Goal: Transaction & Acquisition: Book appointment/travel/reservation

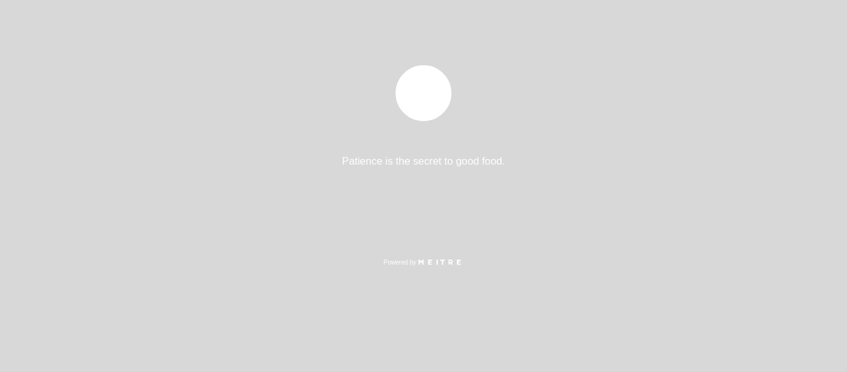
select select "es"
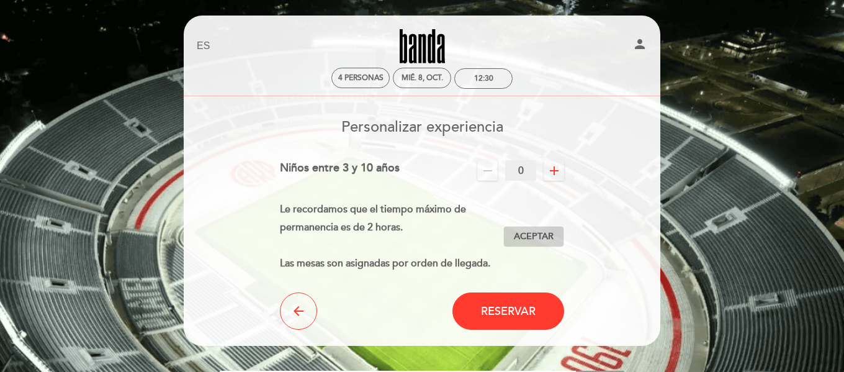
click at [530, 236] on span "Aceptar" at bounding box center [534, 236] width 40 height 13
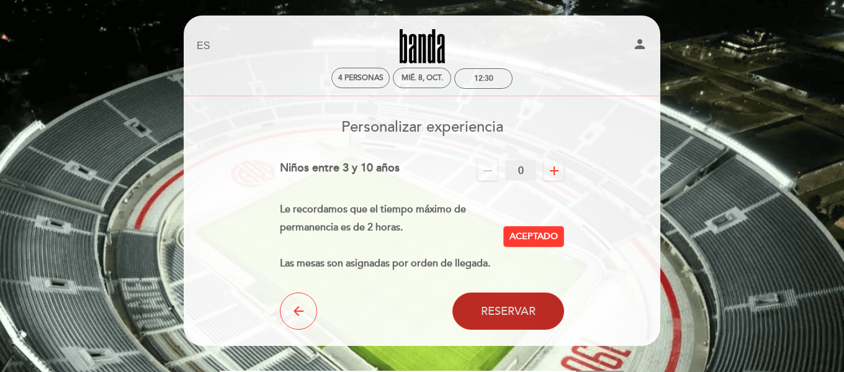
click at [518, 307] on span "Reservar" at bounding box center [508, 311] width 55 height 14
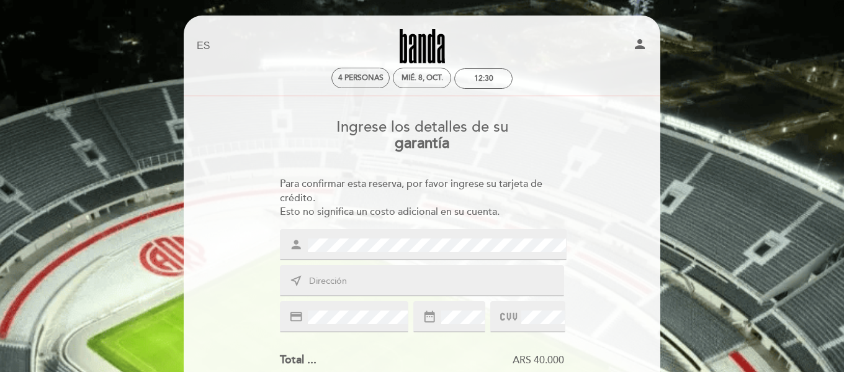
click at [474, 277] on input "text" at bounding box center [437, 281] width 258 height 14
type input "[PERSON_NAME] 1836, [PERSON_NAME]"
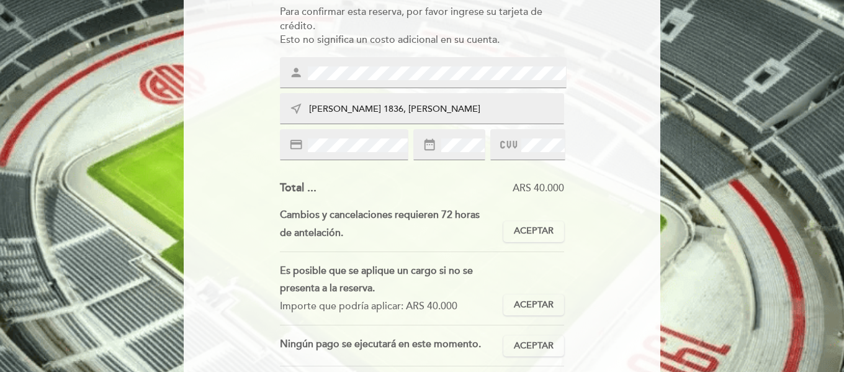
scroll to position [174, 0]
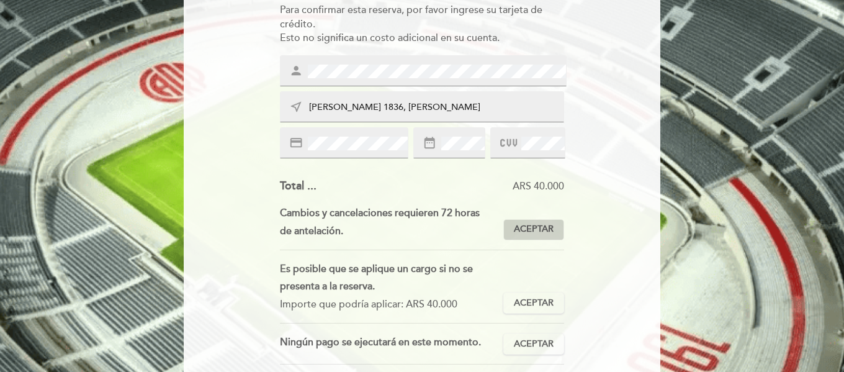
click at [537, 233] on span "Aceptar" at bounding box center [534, 229] width 40 height 13
click at [540, 303] on span "Aceptar" at bounding box center [534, 302] width 40 height 13
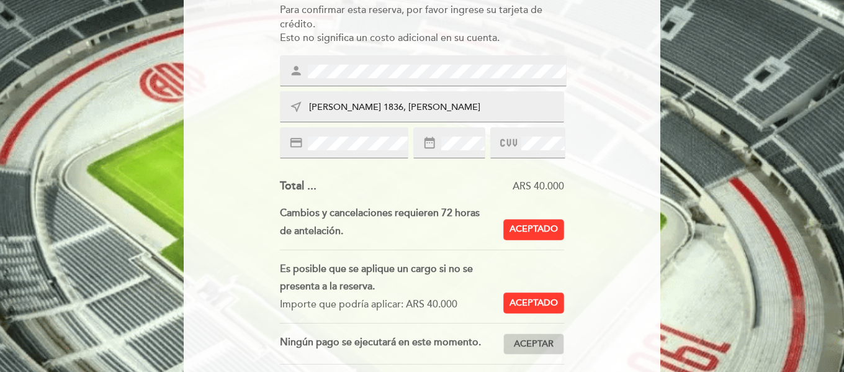
click at [544, 339] on span "Aceptar" at bounding box center [534, 343] width 40 height 13
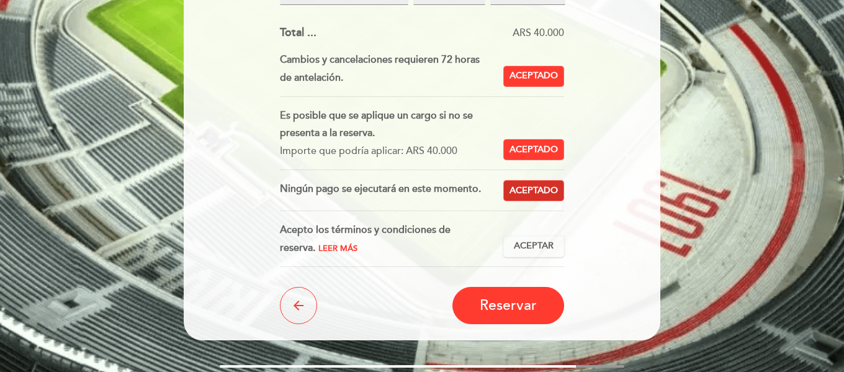
scroll to position [347, 0]
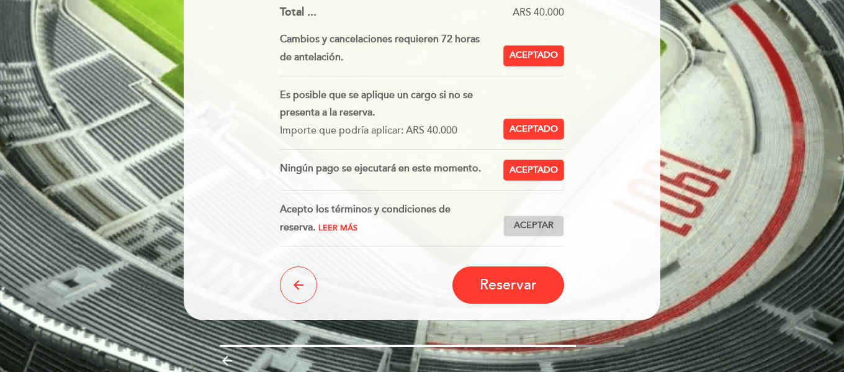
click at [543, 226] on span "Aceptar" at bounding box center [534, 225] width 40 height 13
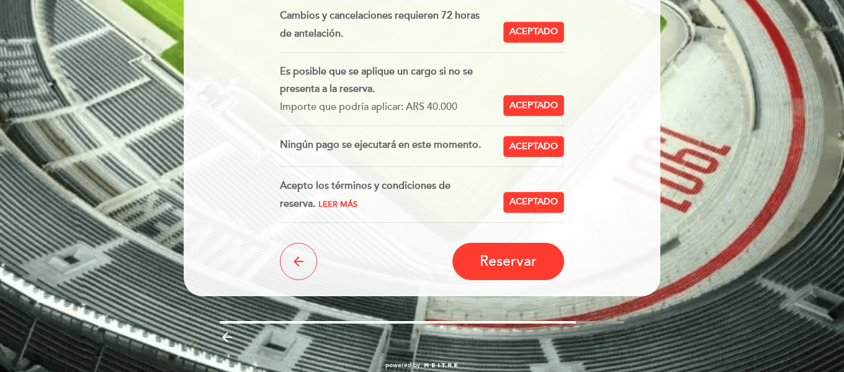
scroll to position [372, 0]
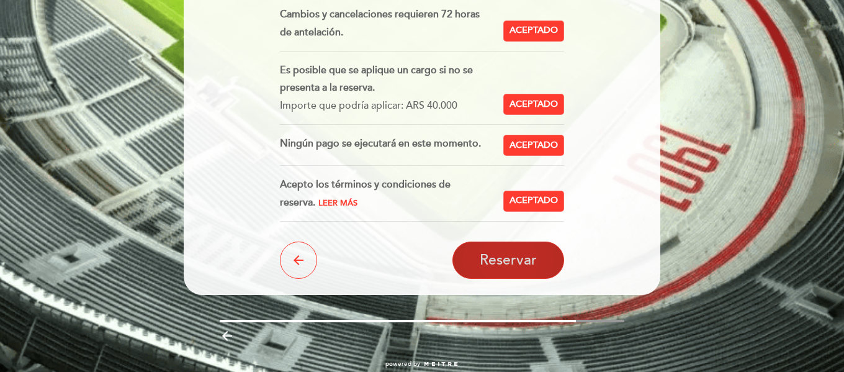
click at [537, 251] on button "Reservar" at bounding box center [508, 259] width 112 height 37
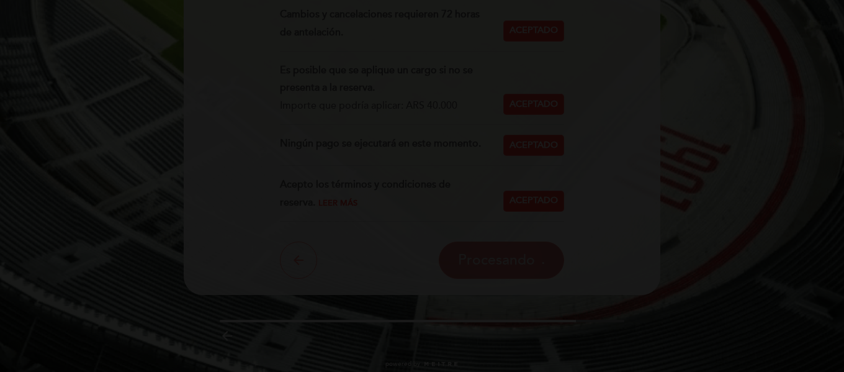
scroll to position [0, 0]
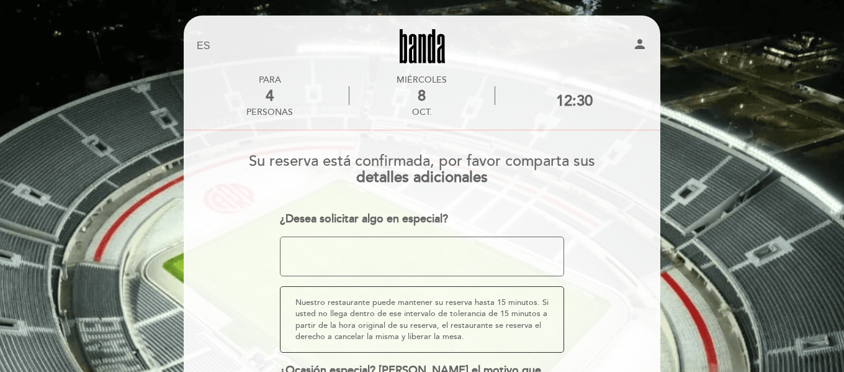
click at [744, 198] on div "EN ES PT [GEOGRAPHIC_DATA] person PARA 4 personas [DATE] 12:30" at bounding box center [422, 297] width 844 height 594
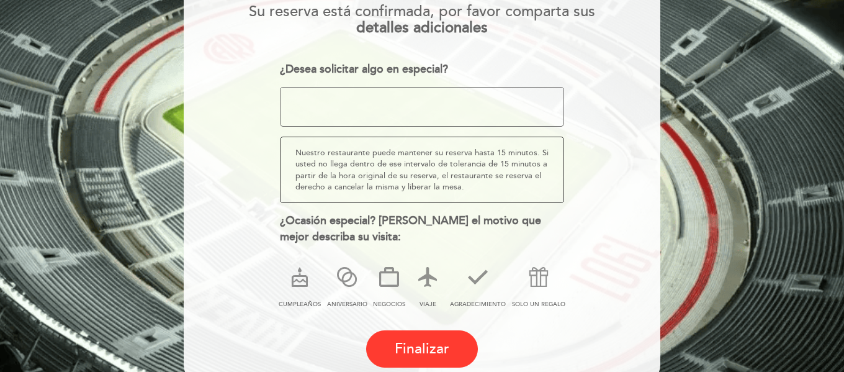
scroll to position [174, 0]
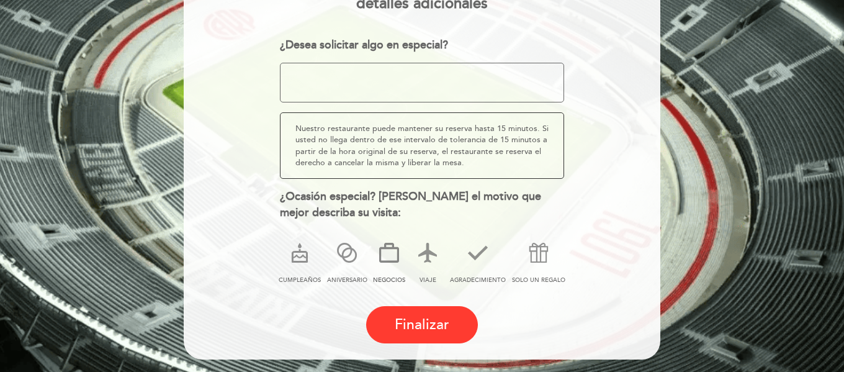
click at [393, 251] on icon at bounding box center [389, 252] width 32 height 32
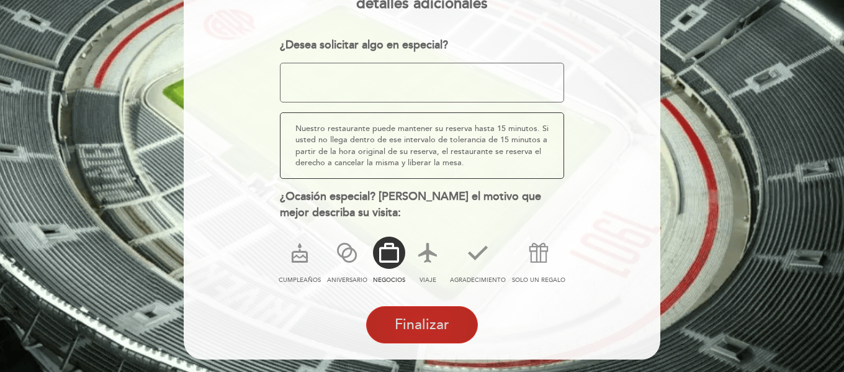
click at [433, 332] on span "Finalizar" at bounding box center [421, 324] width 55 height 17
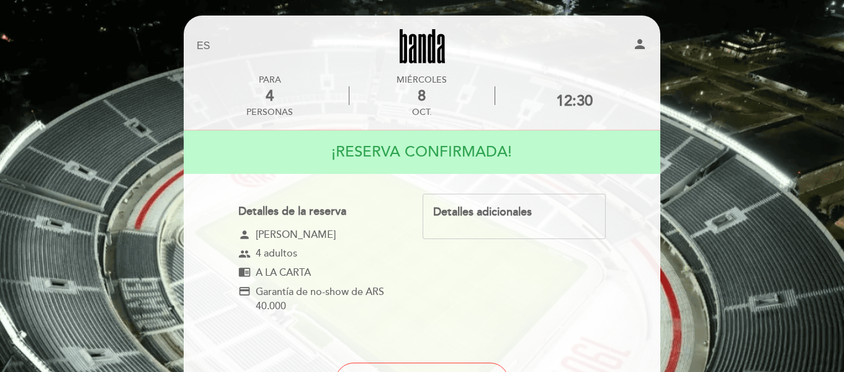
click at [762, 136] on div "EN ES PT [GEOGRAPHIC_DATA] person PARA 4 personas [DATE] 12:30" at bounding box center [422, 259] width 844 height 519
